Goal: Information Seeking & Learning: Learn about a topic

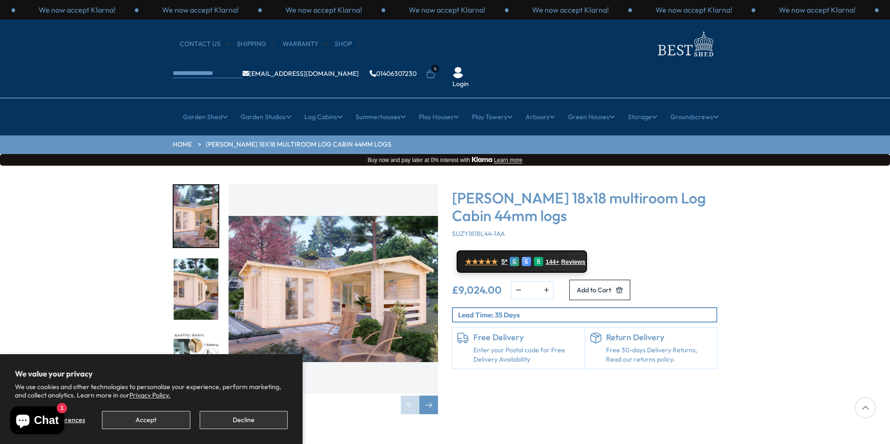
click at [401, 226] on img "1 / 7" at bounding box center [334, 289] width 210 height 210
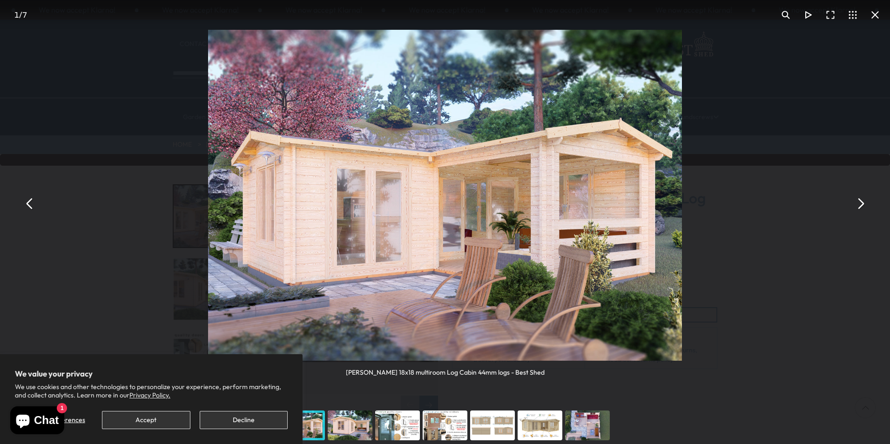
click at [148, 417] on button "Accept" at bounding box center [146, 420] width 88 height 18
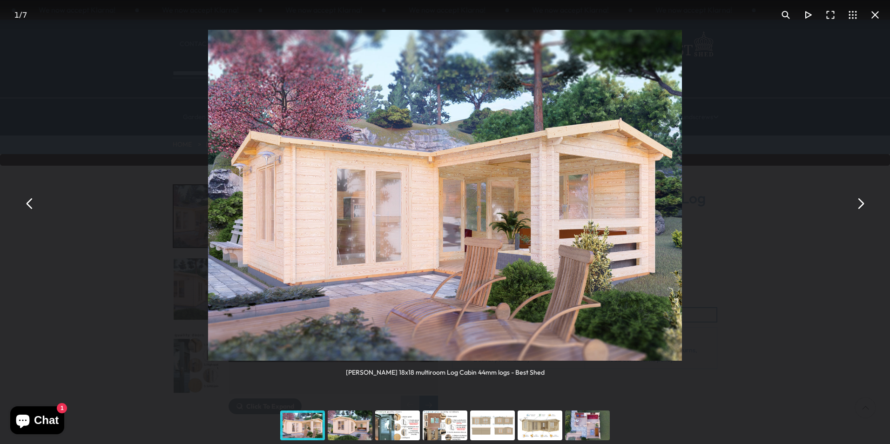
click at [862, 199] on button "You can close this modal content with the ESC key" at bounding box center [860, 203] width 22 height 22
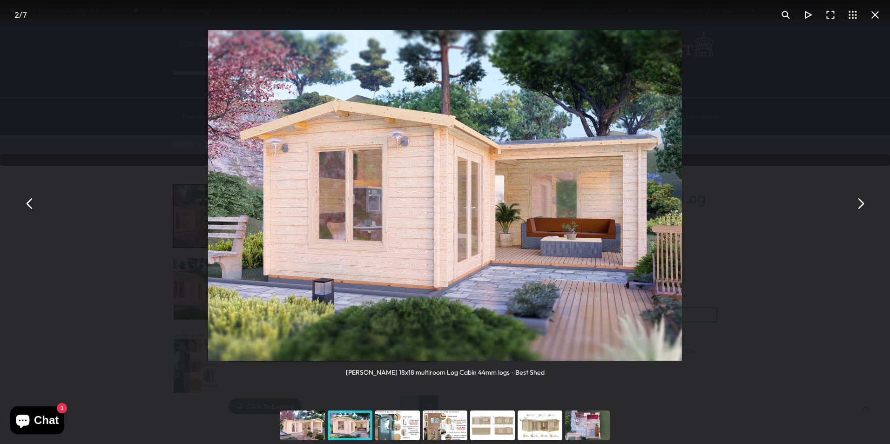
click at [860, 200] on button "You can close this modal content with the ESC key" at bounding box center [860, 203] width 22 height 22
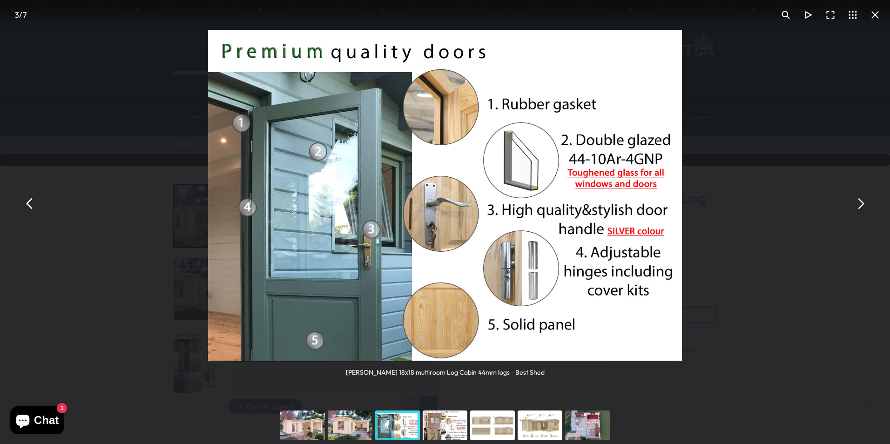
click at [860, 200] on button "You can close this modal content with the ESC key" at bounding box center [860, 203] width 22 height 22
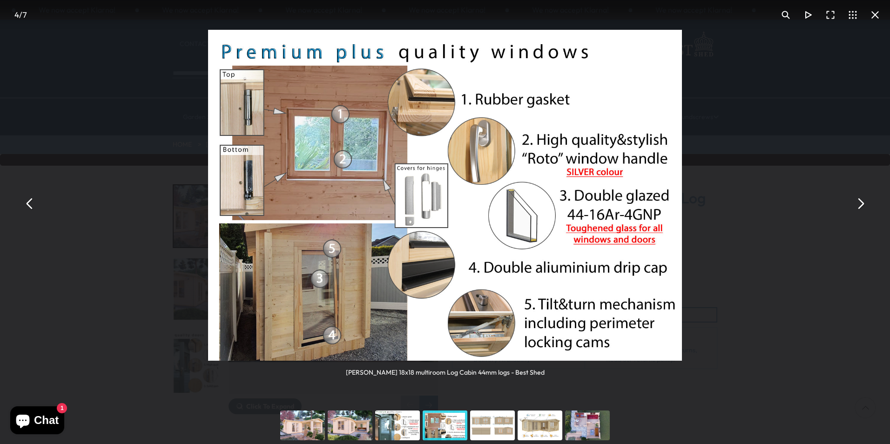
click at [859, 200] on button "You can close this modal content with the ESC key" at bounding box center [860, 203] width 22 height 22
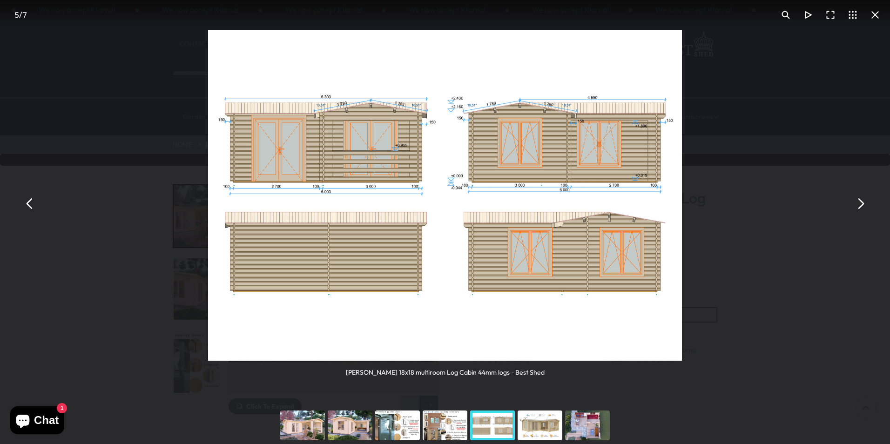
click at [859, 200] on button "You can close this modal content with the ESC key" at bounding box center [860, 203] width 22 height 22
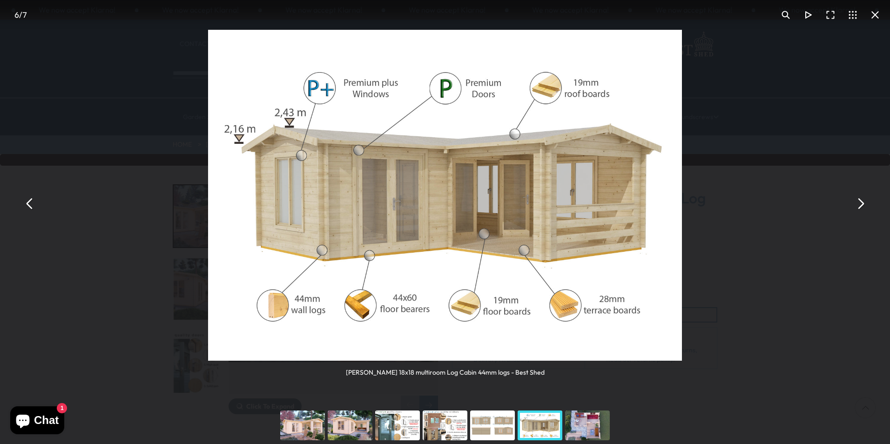
click at [859, 200] on button "You can close this modal content with the ESC key" at bounding box center [860, 203] width 22 height 22
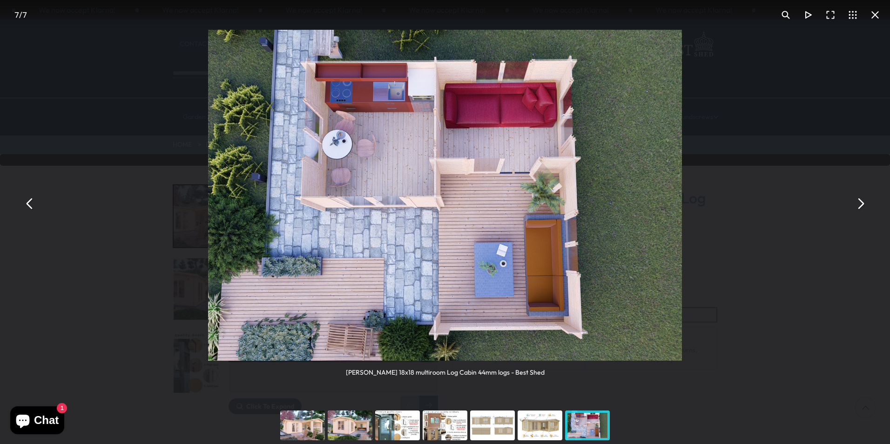
click at [859, 200] on button "You can close this modal content with the ESC key" at bounding box center [860, 203] width 22 height 22
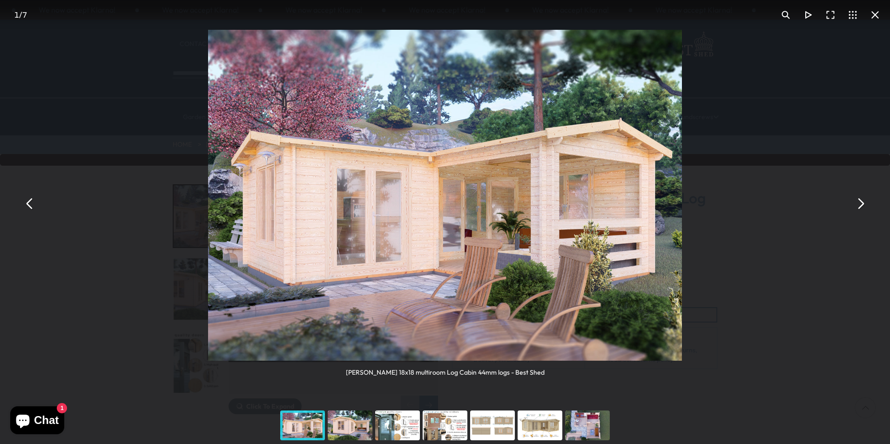
click at [859, 200] on button "You can close this modal content with the ESC key" at bounding box center [860, 203] width 22 height 22
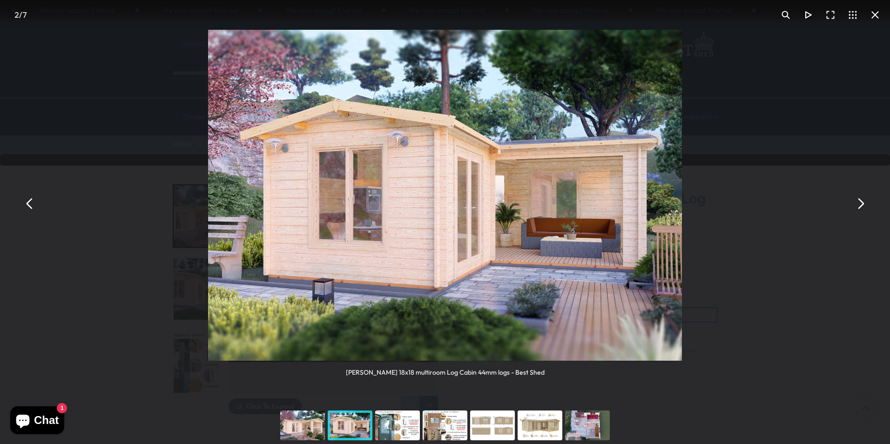
click at [859, 200] on button "You can close this modal content with the ESC key" at bounding box center [860, 203] width 22 height 22
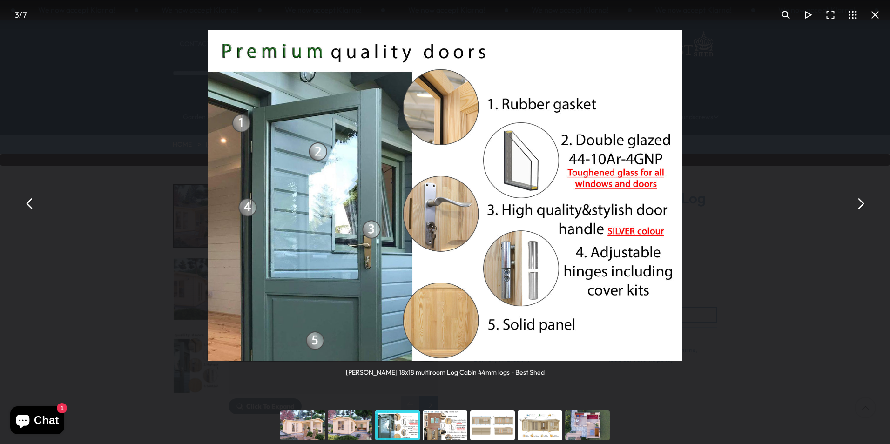
click at [874, 13] on button "You can close this modal content with the ESC key" at bounding box center [875, 15] width 22 height 22
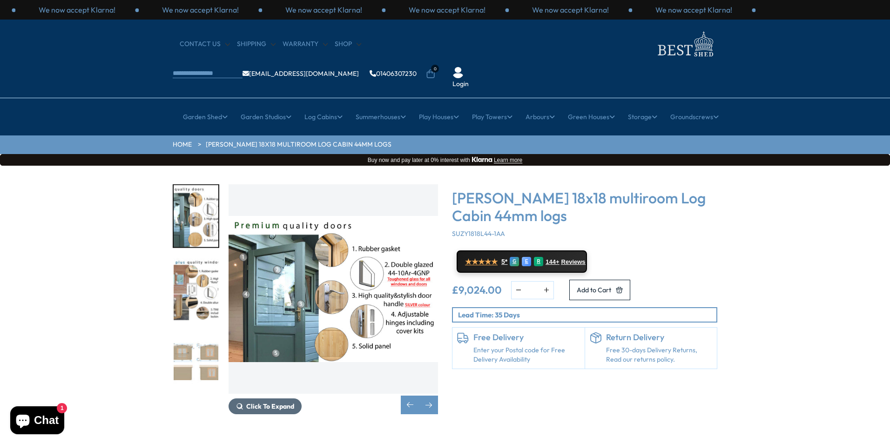
click at [262, 402] on span "Click To Expand" at bounding box center [270, 406] width 48 height 8
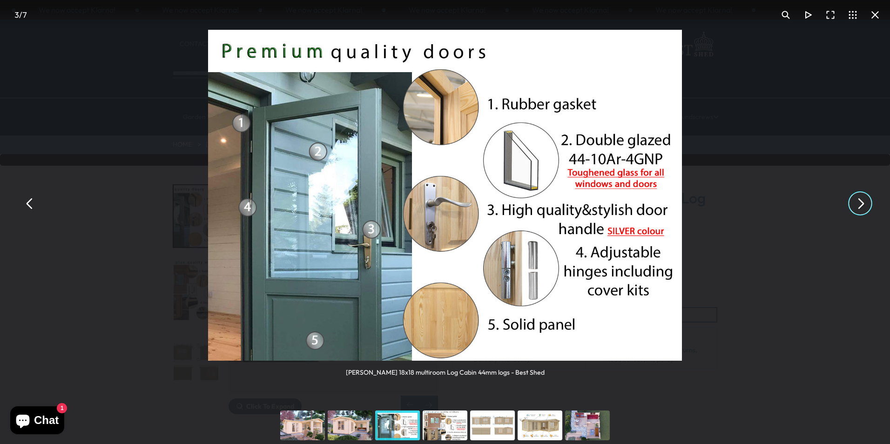
click at [860, 197] on button "You can close this modal content with the ESC key" at bounding box center [860, 203] width 22 height 22
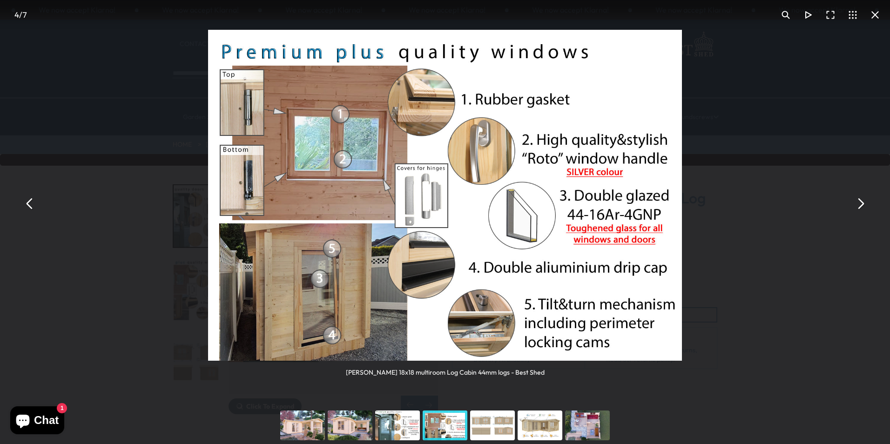
click at [860, 202] on button "You can close this modal content with the ESC key" at bounding box center [860, 203] width 22 height 22
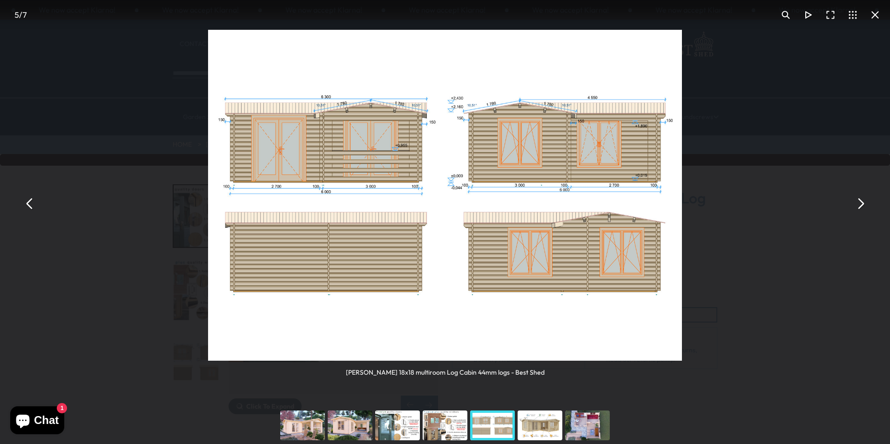
click at [860, 202] on button "You can close this modal content with the ESC key" at bounding box center [860, 203] width 22 height 22
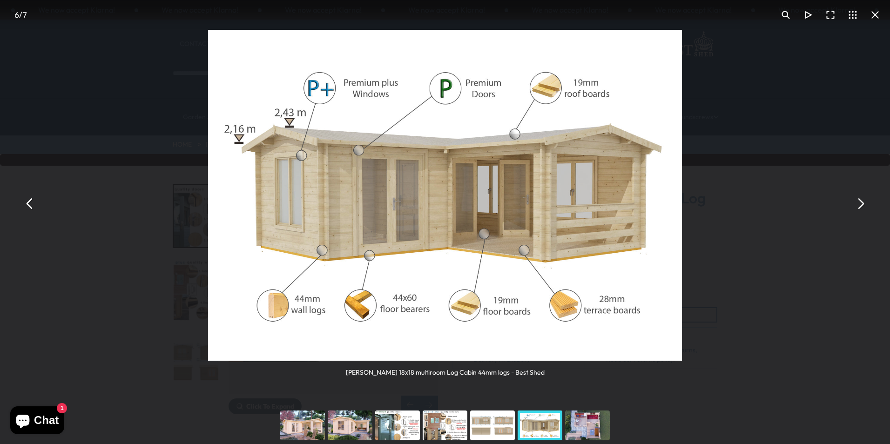
click at [875, 11] on button "You can close this modal content with the ESC key" at bounding box center [875, 15] width 22 height 22
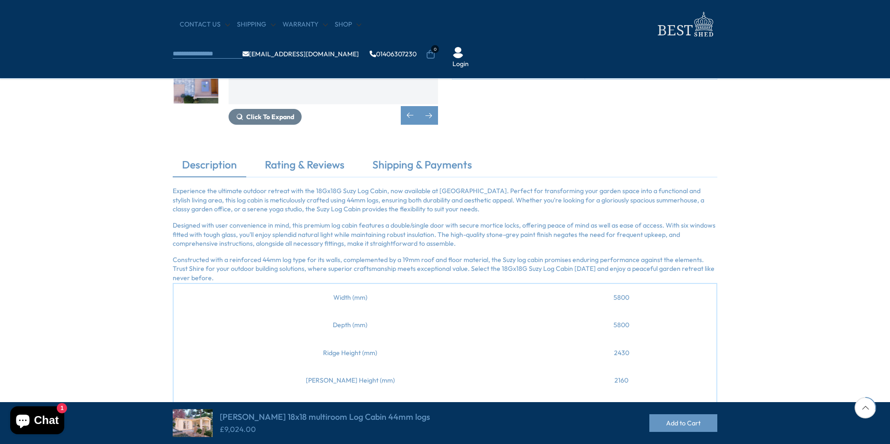
scroll to position [186, 0]
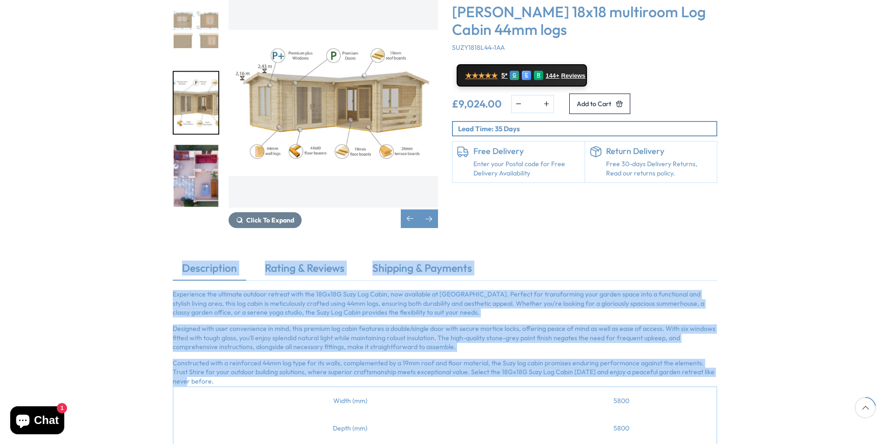
drag, startPoint x: 184, startPoint y: 249, endPoint x: 711, endPoint y: 343, distance: 534.5
copy div "Description Rating & Reviews Shipping & Payments Experience the ultimate outdoo…"
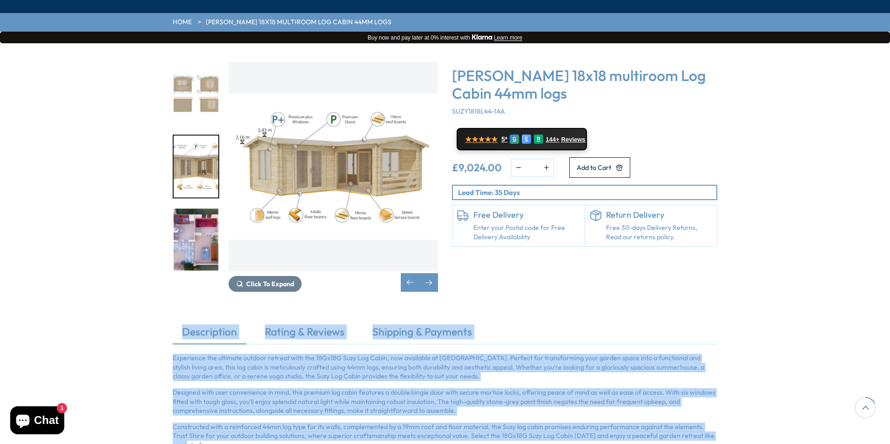
scroll to position [93, 0]
